Goal: Transaction & Acquisition: Purchase product/service

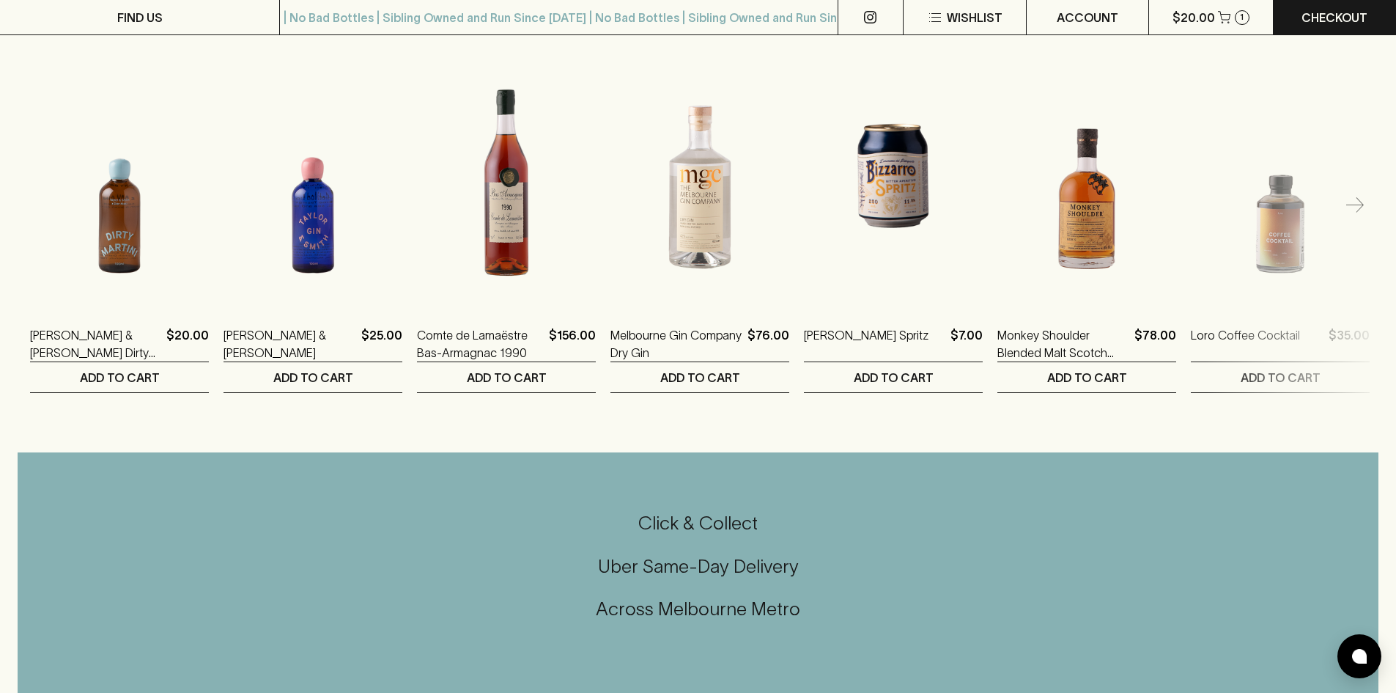
scroll to position [2419, 0]
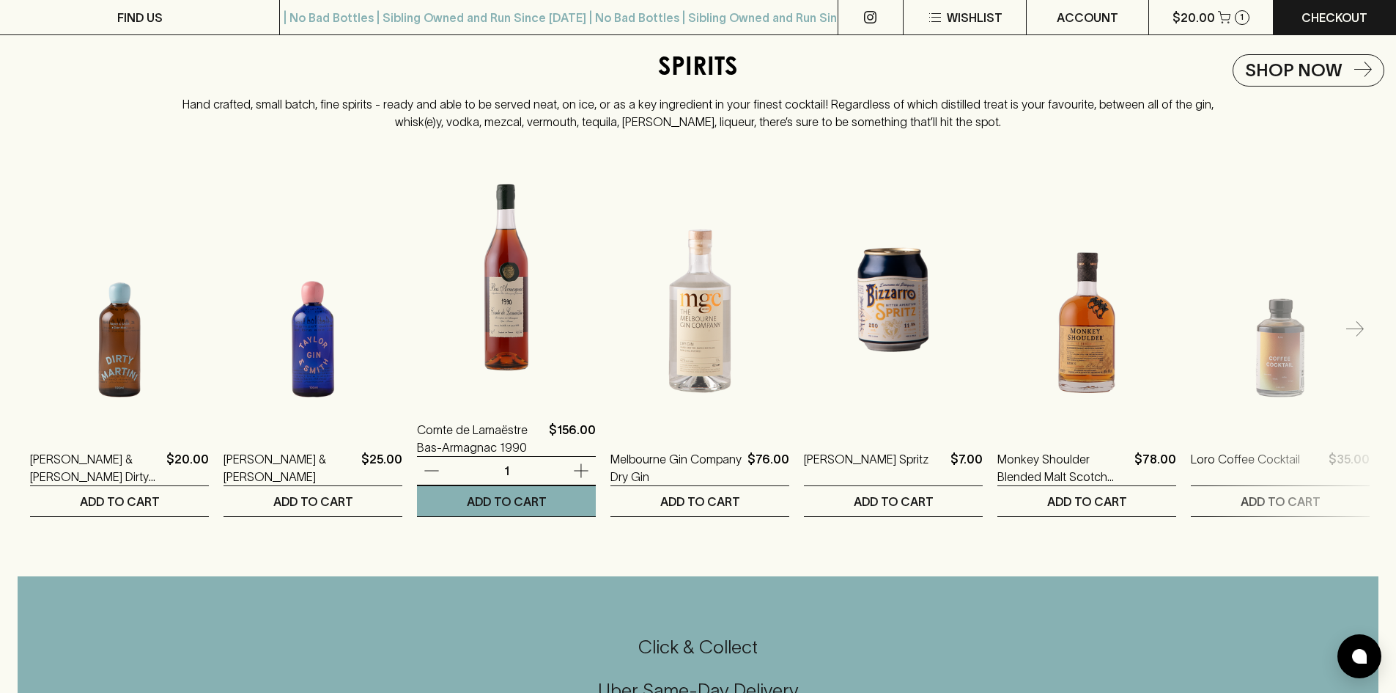
click at [533, 293] on img at bounding box center [506, 270] width 179 height 257
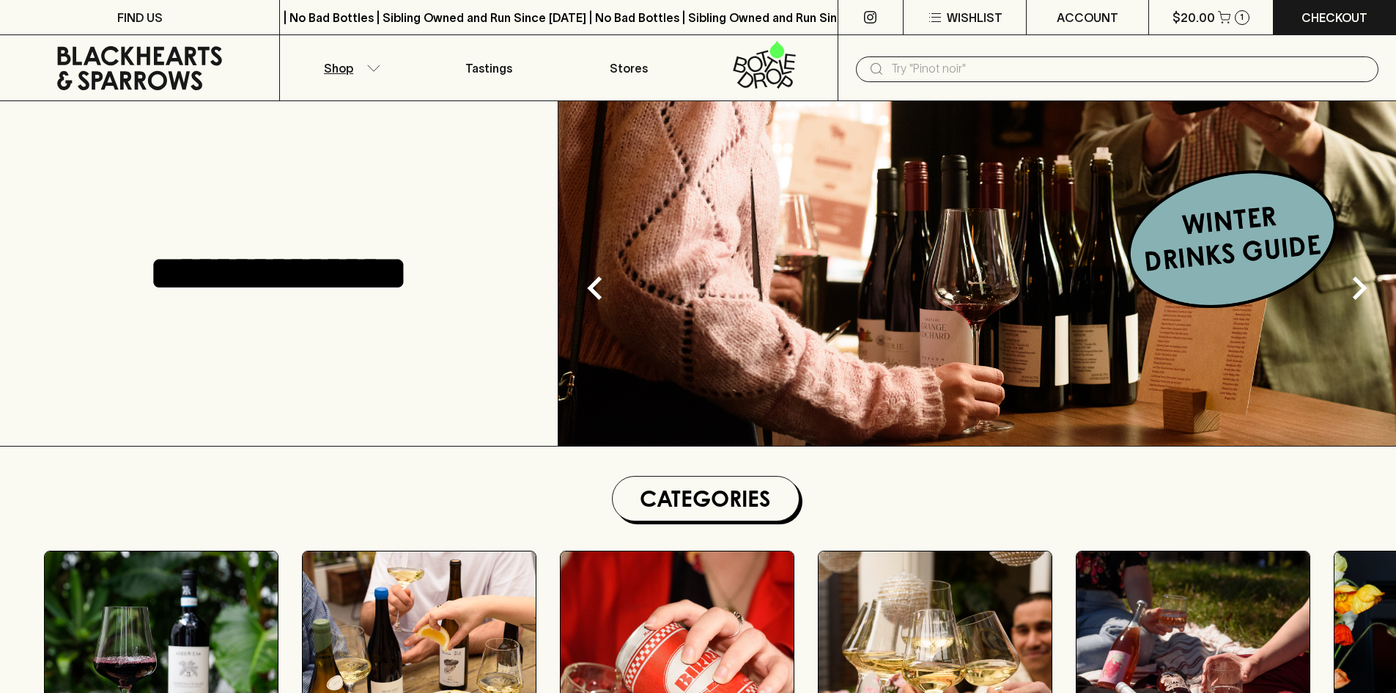
click at [368, 69] on icon "button" at bounding box center [373, 68] width 15 height 7
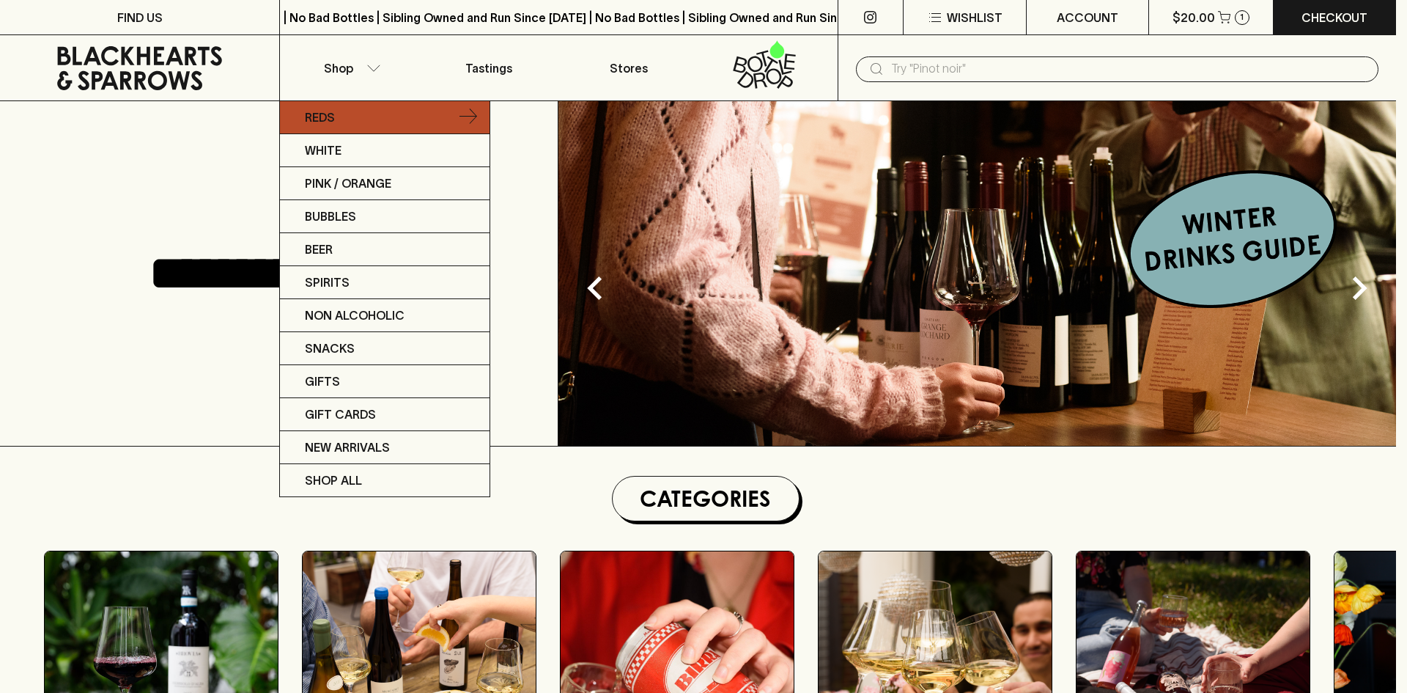
click at [357, 114] on link "Reds" at bounding box center [385, 117] width 210 height 33
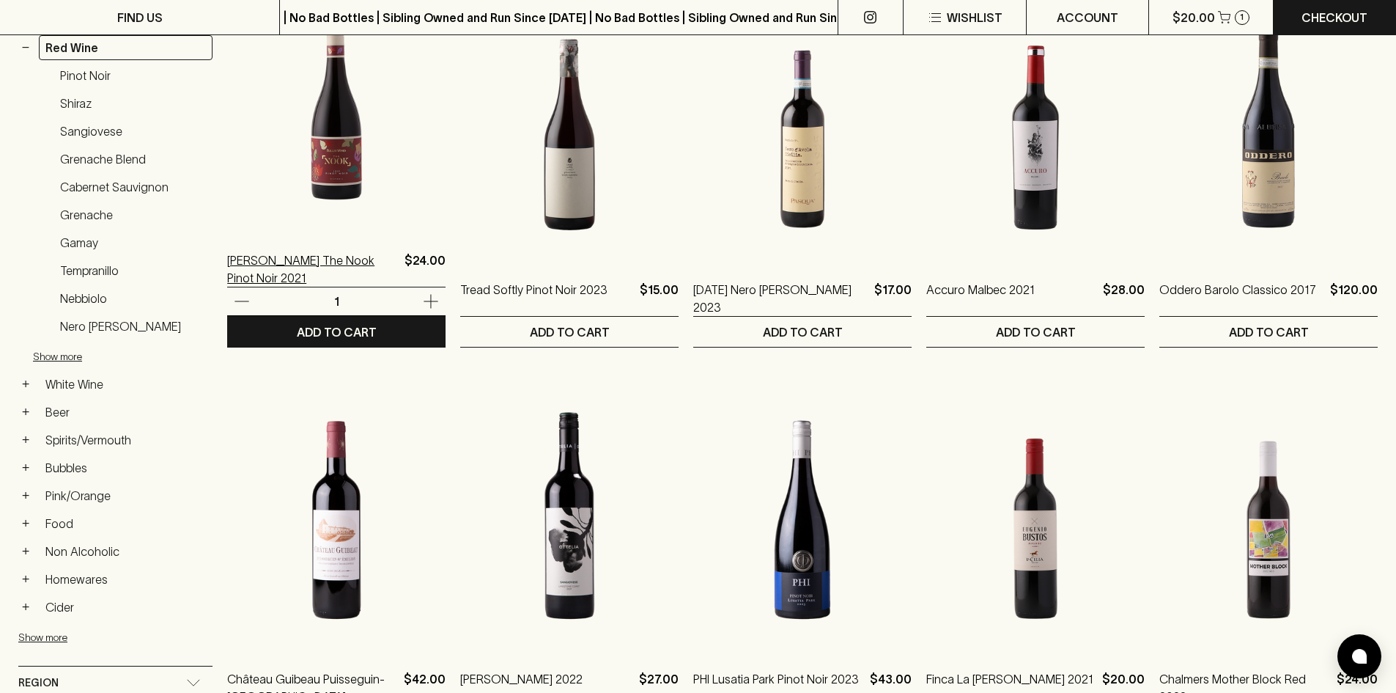
scroll to position [73, 0]
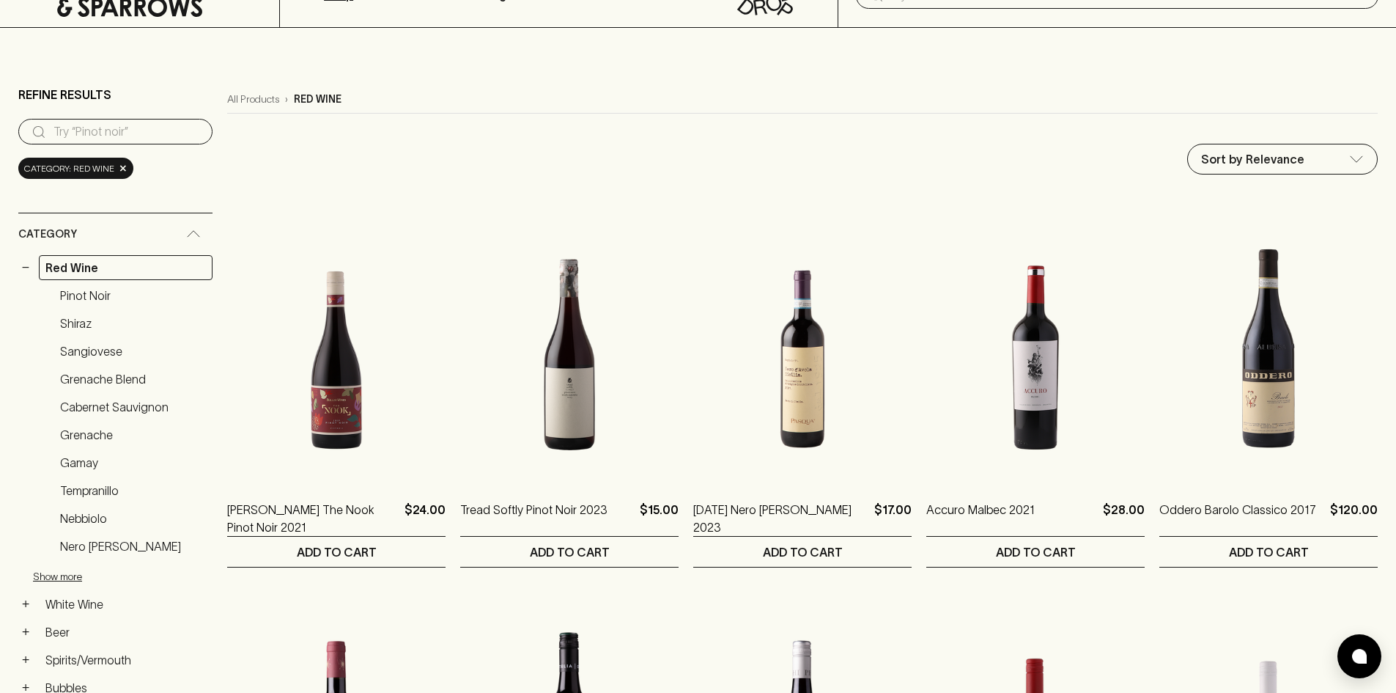
click at [115, 364] on ul "Pinot Noir Shiraz Sangiovese Grenache Blend Cabernet Sauvignon Grenache Gamay T…" at bounding box center [115, 437] width 194 height 309
click at [115, 363] on link "Sangiovese" at bounding box center [133, 351] width 159 height 25
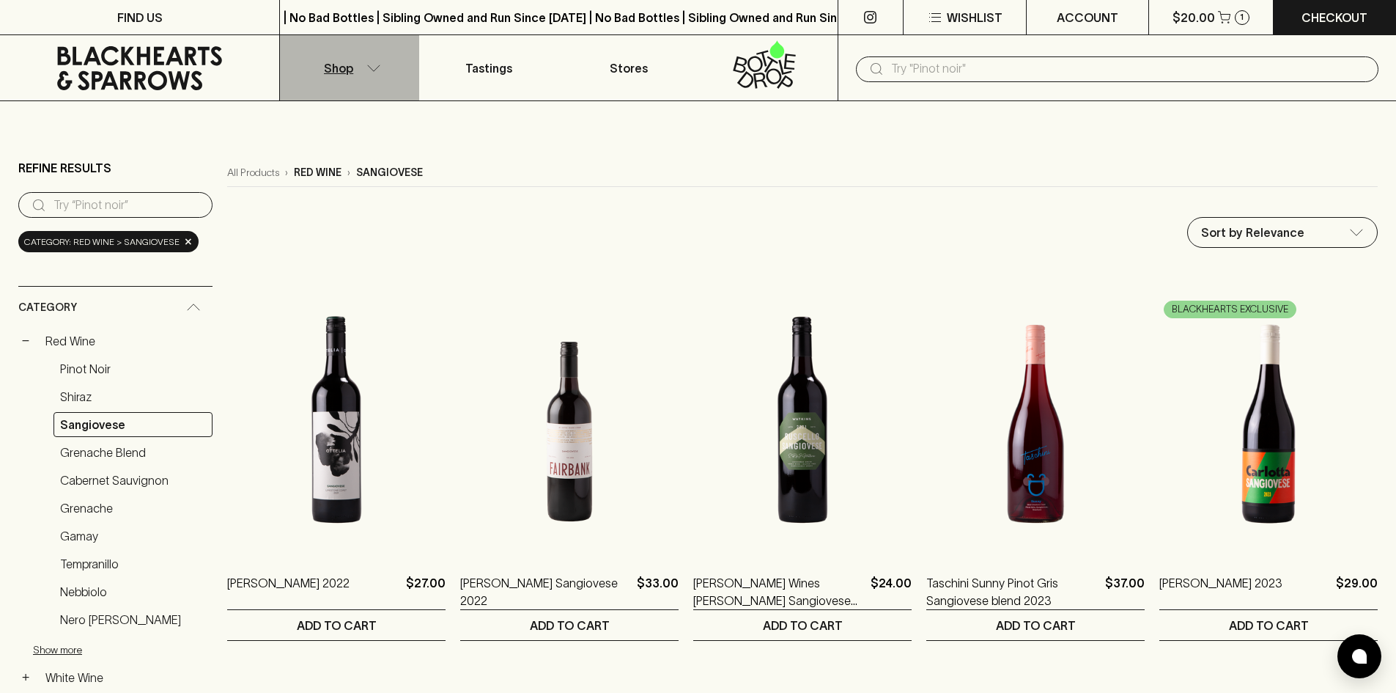
click at [382, 80] on button "Shop" at bounding box center [349, 67] width 139 height 65
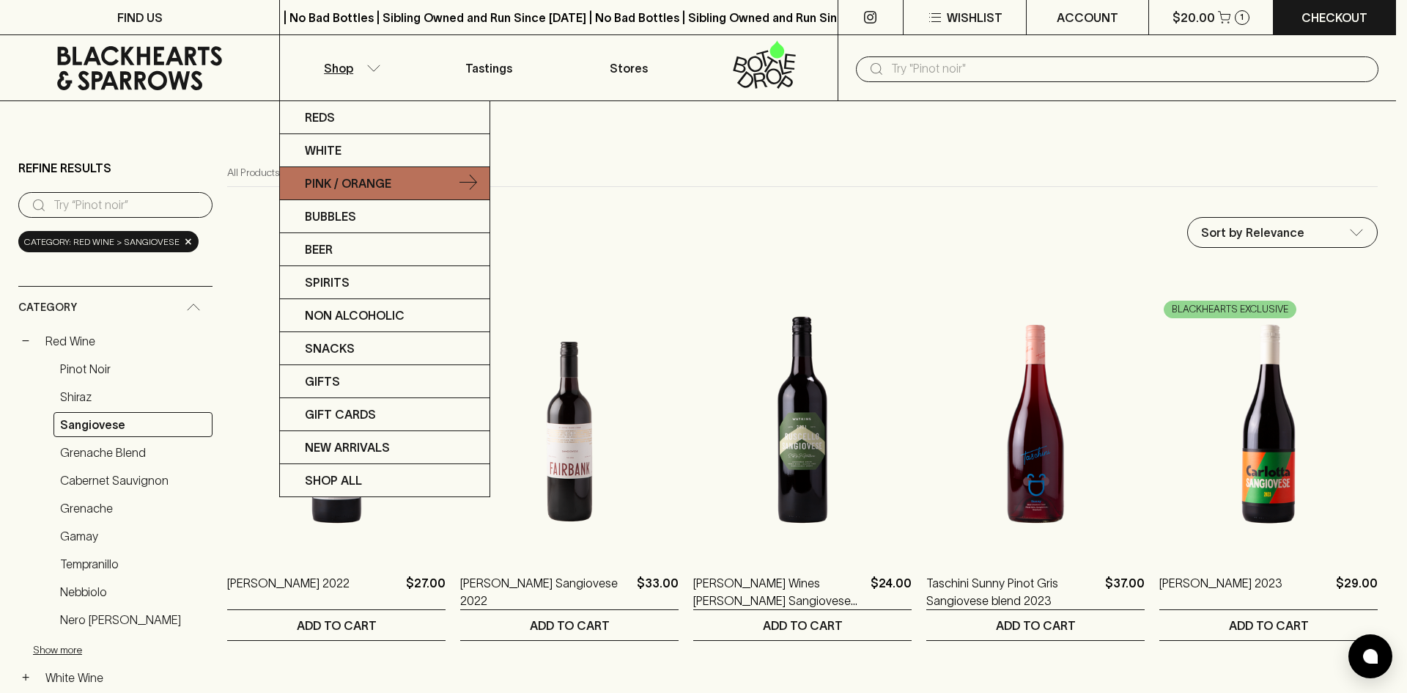
click at [341, 169] on link "Pink / Orange" at bounding box center [385, 183] width 210 height 33
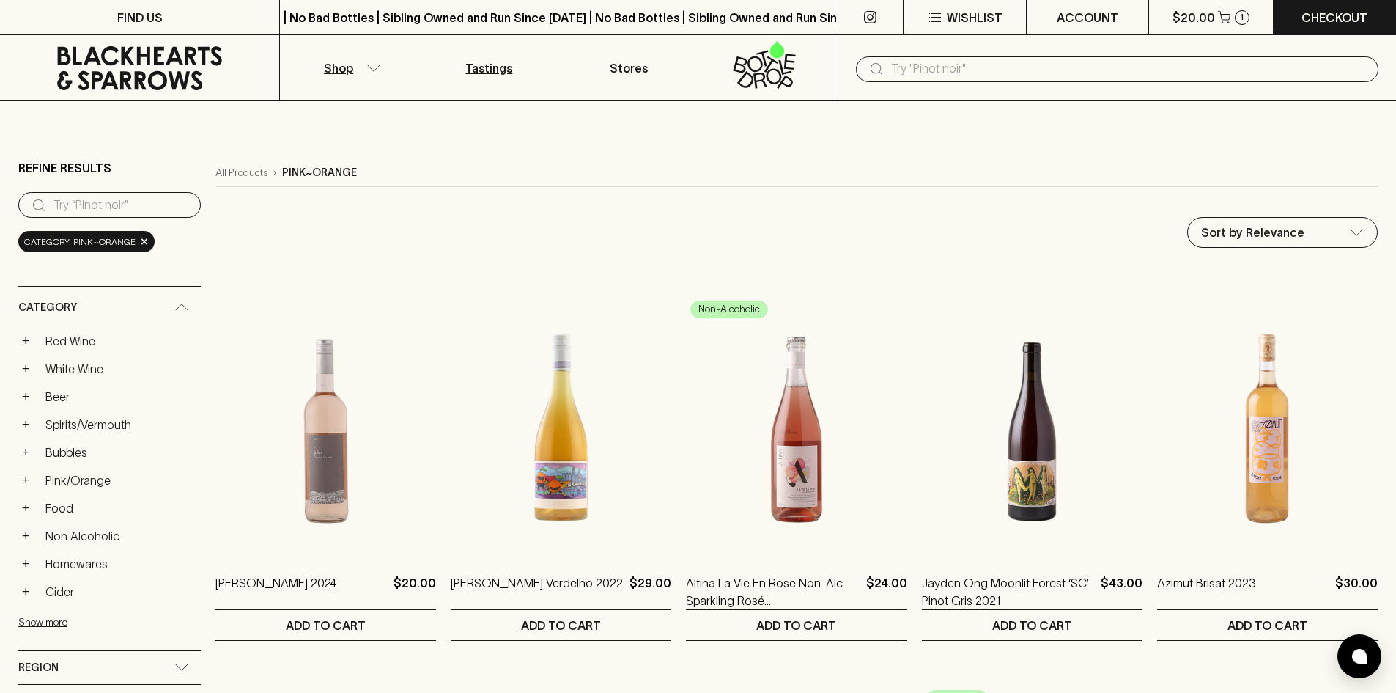
click at [493, 75] on p "Tastings" at bounding box center [488, 68] width 47 height 18
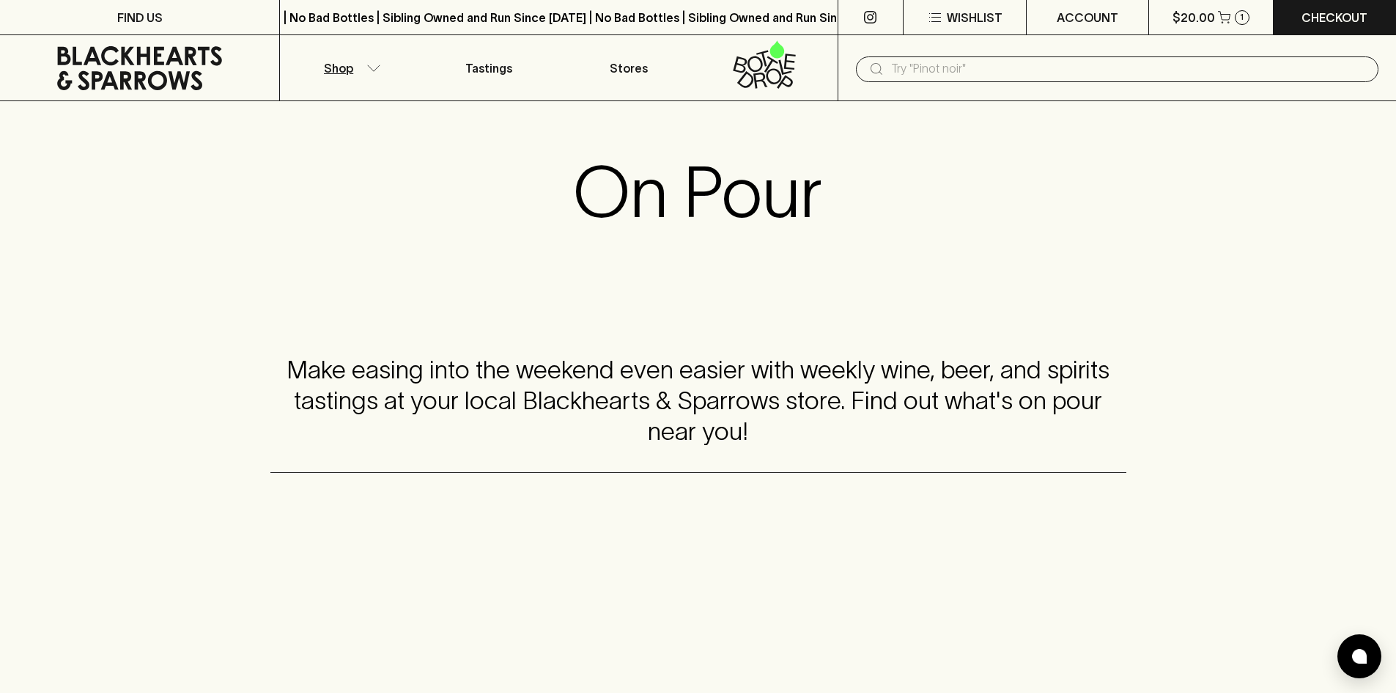
click at [335, 69] on p "Shop" at bounding box center [338, 68] width 29 height 18
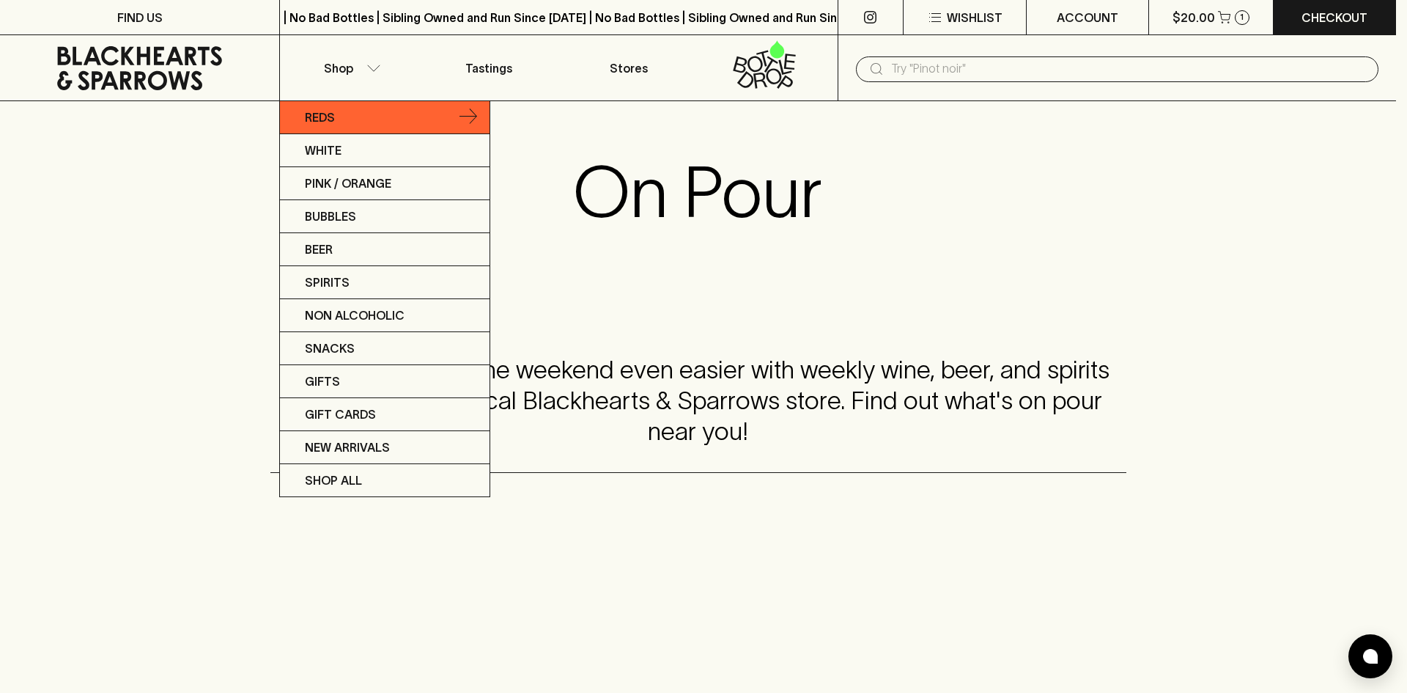
drag, startPoint x: 317, startPoint y: 95, endPoint x: 322, endPoint y: 119, distance: 24.6
click at [319, 102] on div "Reds White Pink / Orange Bubbles Beer Spirits Non Alcoholic Snacks Gifts Gift C…" at bounding box center [703, 346] width 1407 height 693
click at [322, 119] on p "Reds" at bounding box center [320, 117] width 30 height 18
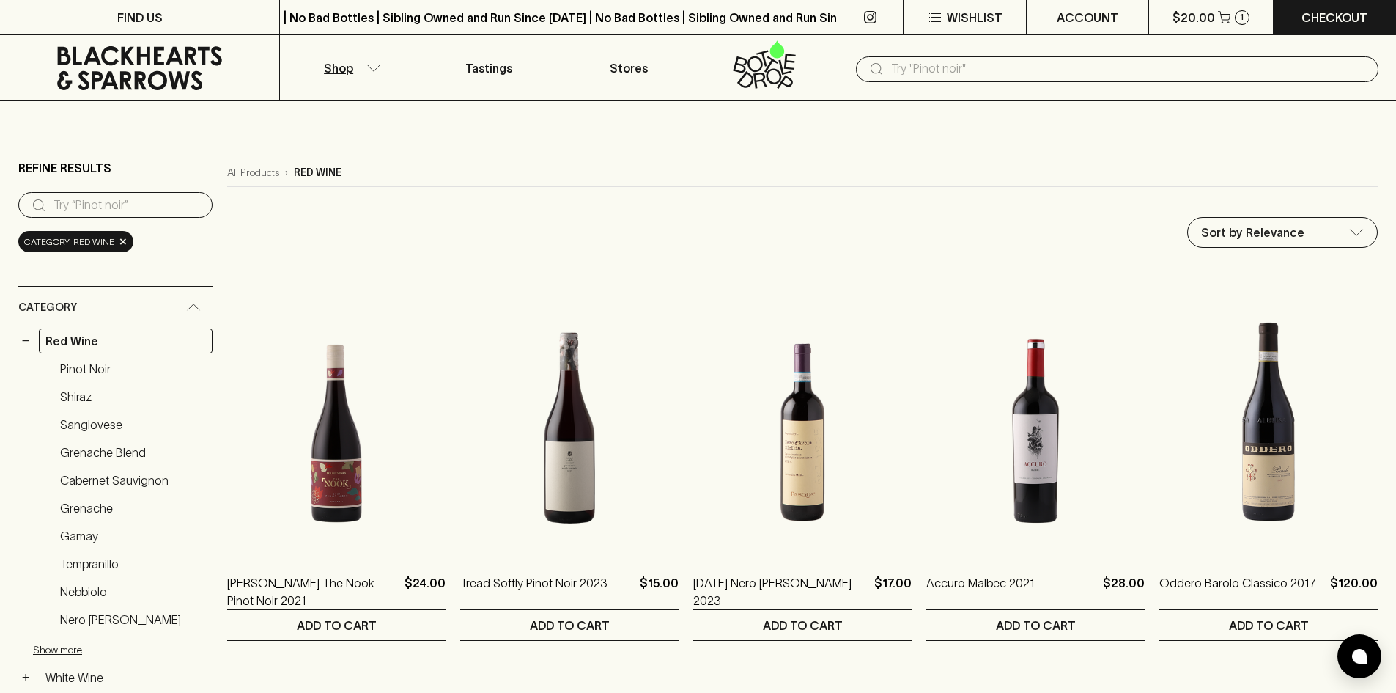
click at [177, 65] on icon at bounding box center [139, 68] width 257 height 44
